Goal: Task Accomplishment & Management: Complete application form

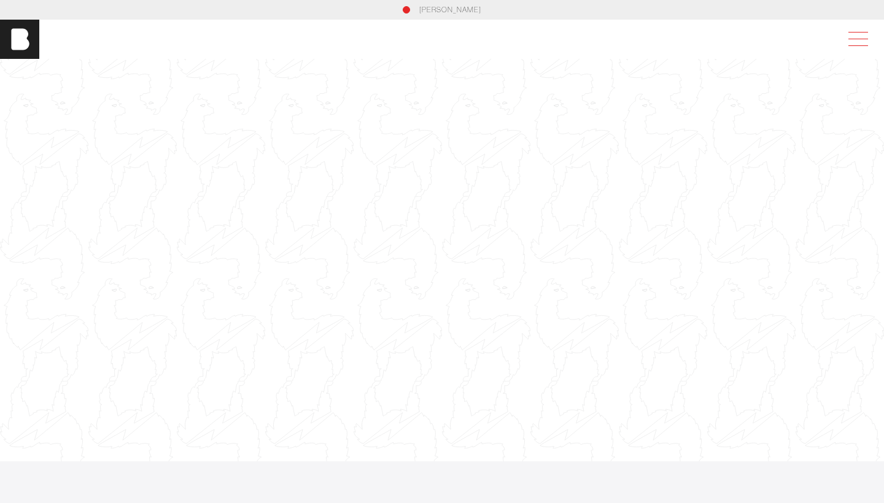
click at [855, 40] on span at bounding box center [856, 39] width 28 height 22
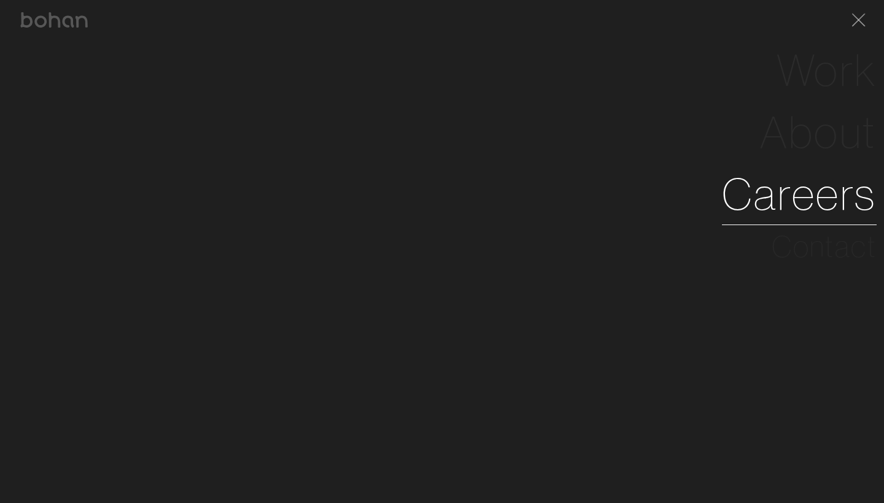
click at [808, 182] on link "Careers" at bounding box center [799, 194] width 155 height 62
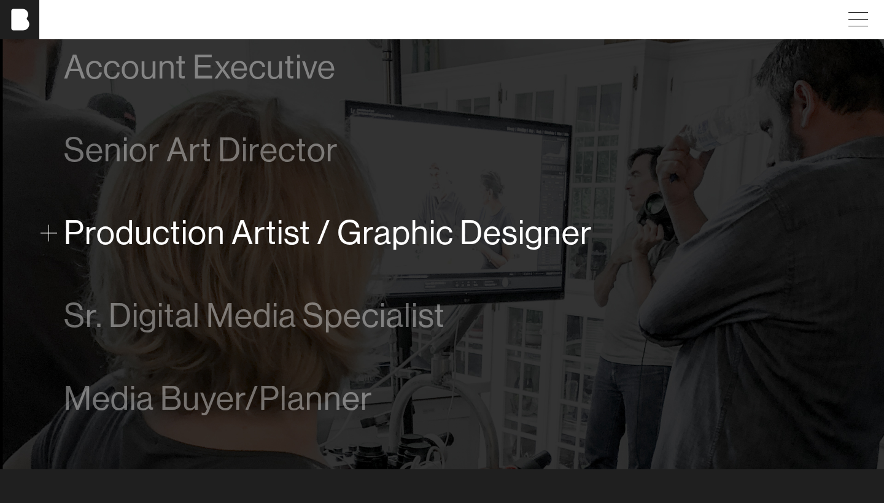
scroll to position [742, 0]
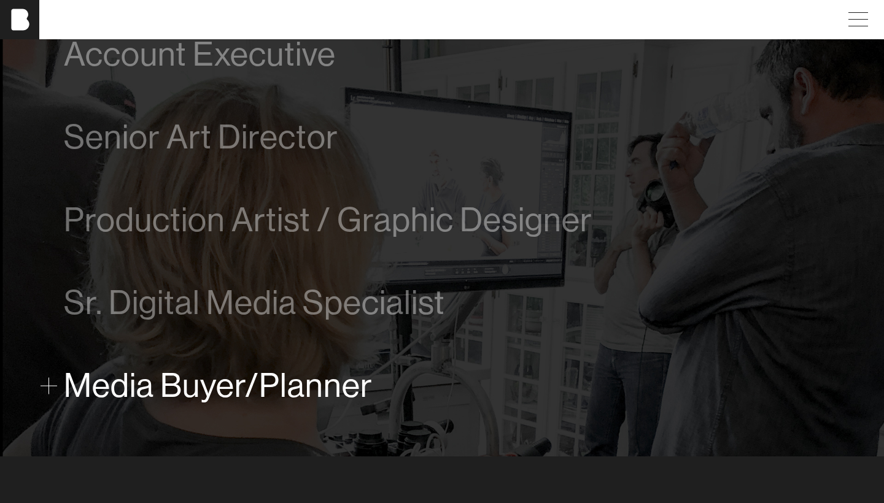
click at [313, 374] on span "Media Buyer/Planner" at bounding box center [218, 385] width 309 height 37
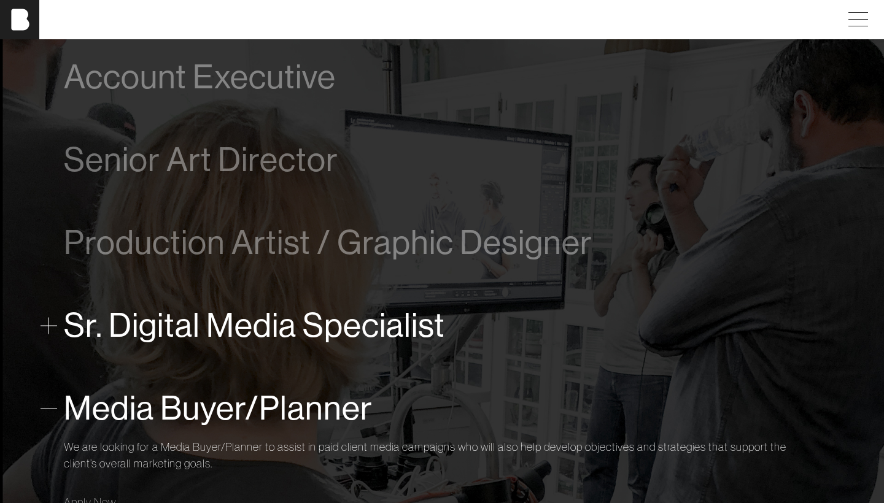
scroll to position [718, 0]
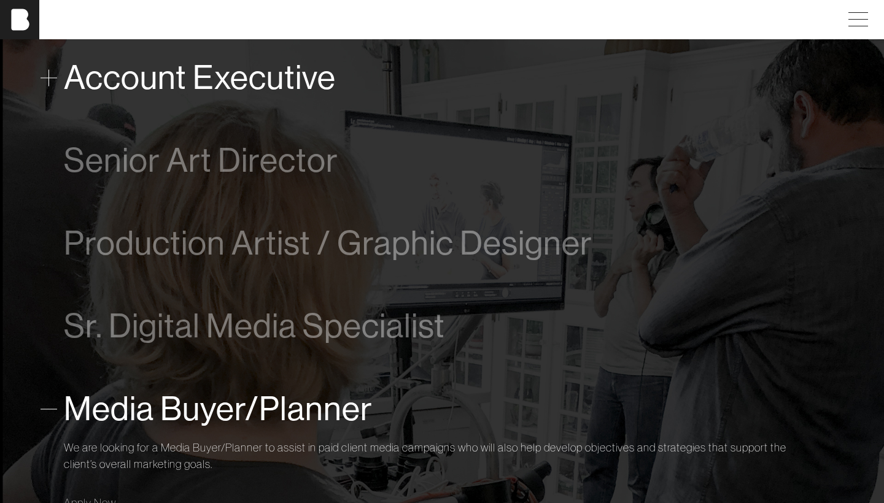
click at [203, 96] on div "Account Executive" at bounding box center [442, 78] width 756 height 50
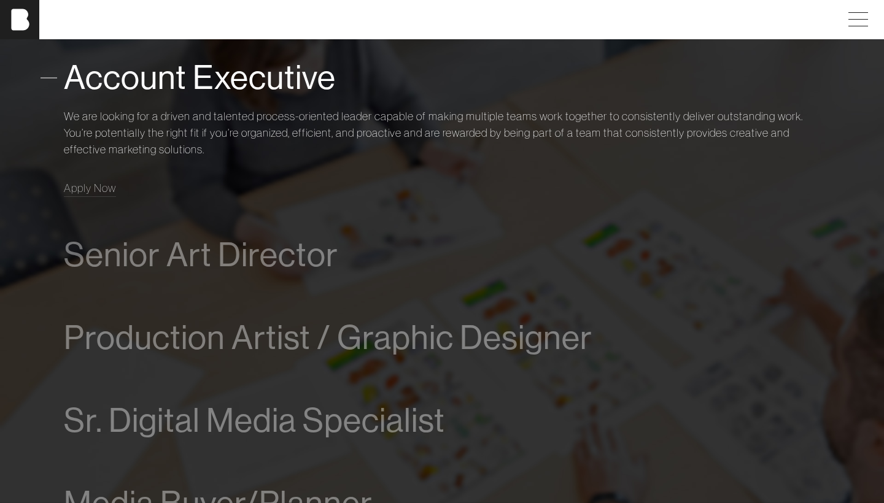
scroll to position [723, 0]
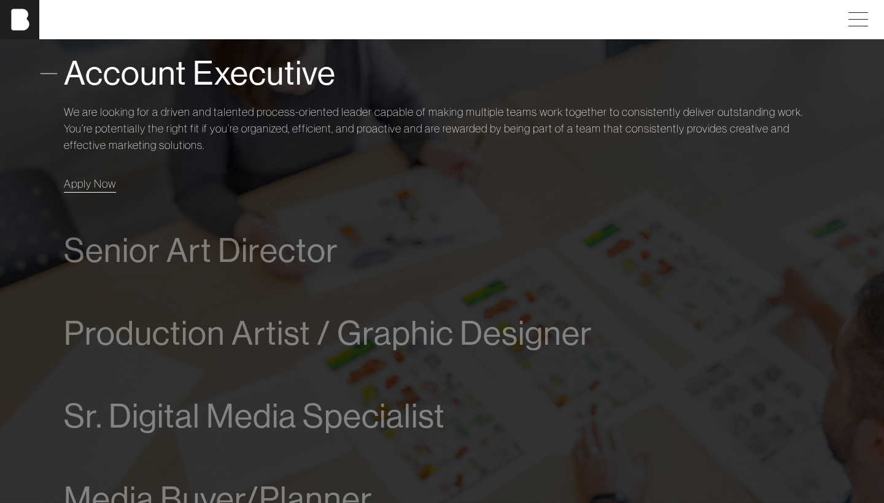
click at [99, 180] on span "Apply Now" at bounding box center [90, 184] width 52 height 14
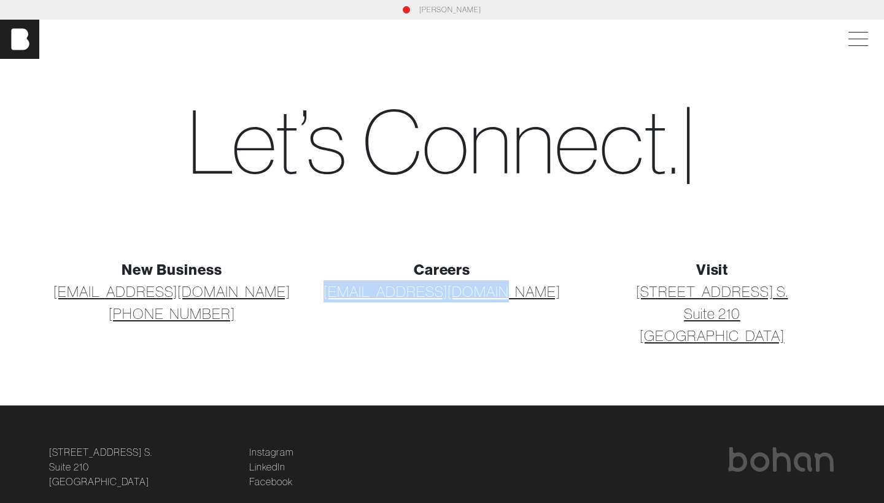
drag, startPoint x: 530, startPoint y: 293, endPoint x: 362, endPoint y: 289, distance: 168.3
click at [362, 289] on p "[EMAIL_ADDRESS][DOMAIN_NAME]" at bounding box center [441, 292] width 255 height 22
